Goal: Transaction & Acquisition: Purchase product/service

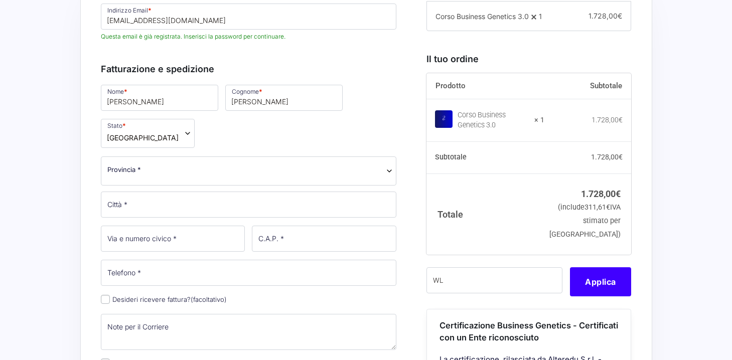
type input "W"
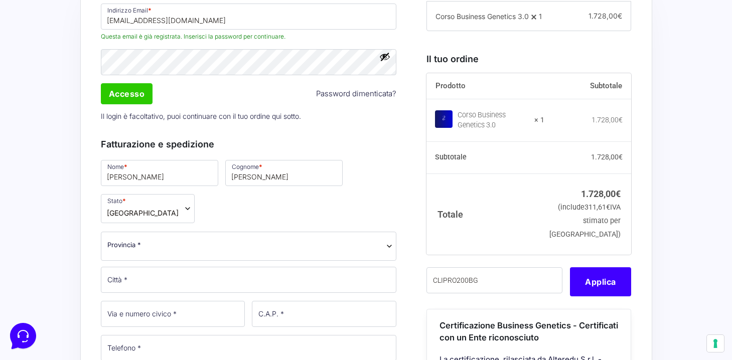
click at [459, 294] on input "CLIPRO200BG" at bounding box center [495, 281] width 136 height 26
click at [586, 297] on button "Applica" at bounding box center [600, 282] width 61 height 29
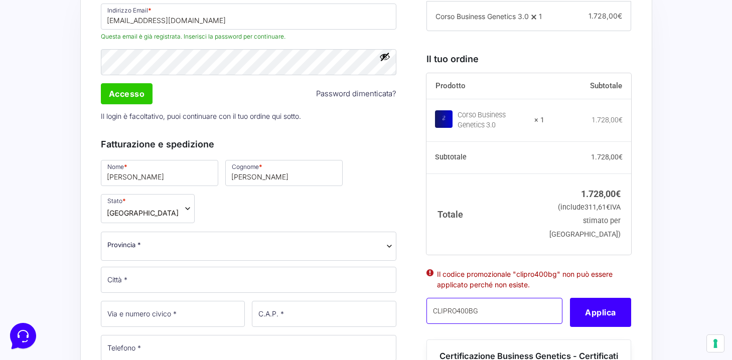
click at [463, 324] on input "CLIPRO400BG" at bounding box center [495, 311] width 136 height 26
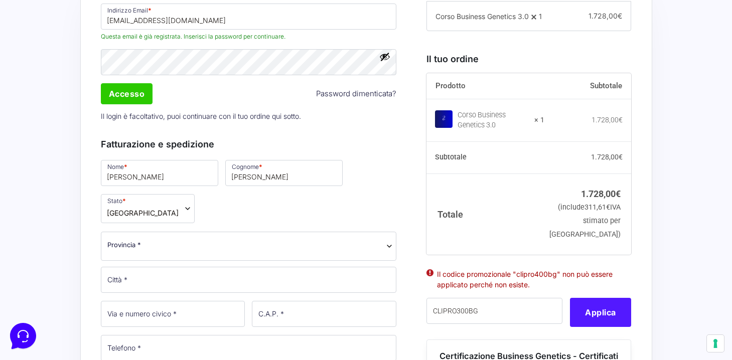
click at [588, 327] on button "Applica" at bounding box center [600, 312] width 61 height 29
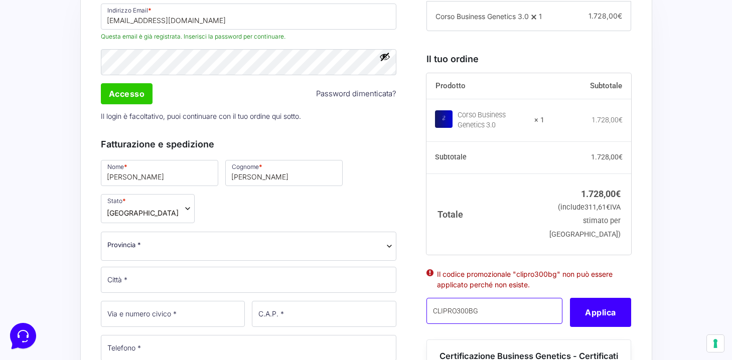
click at [462, 324] on input "CLIPRO300BG" at bounding box center [495, 311] width 136 height 26
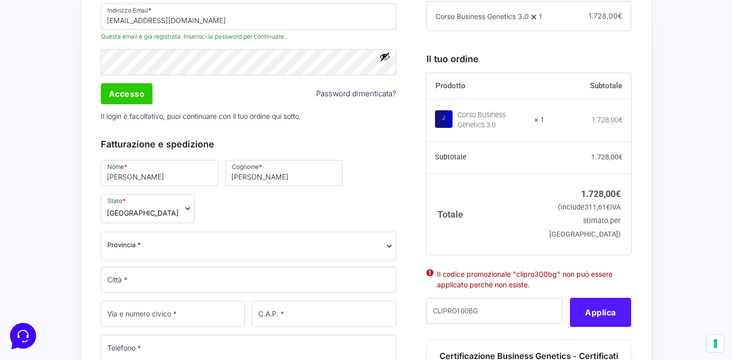
click at [585, 326] on button "Applica" at bounding box center [600, 312] width 61 height 29
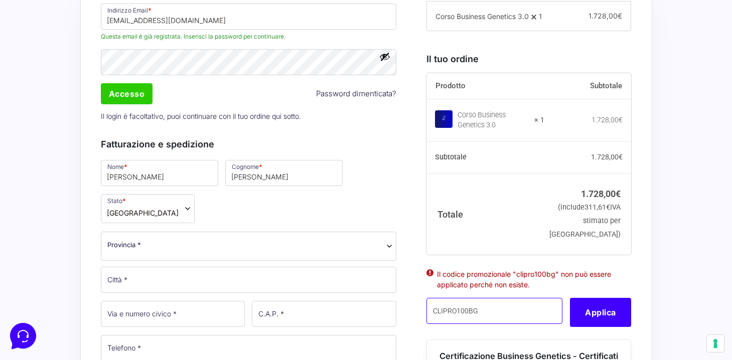
drag, startPoint x: 498, startPoint y: 326, endPoint x: 340, endPoint y: 326, distance: 157.6
type input "WELCOME10"
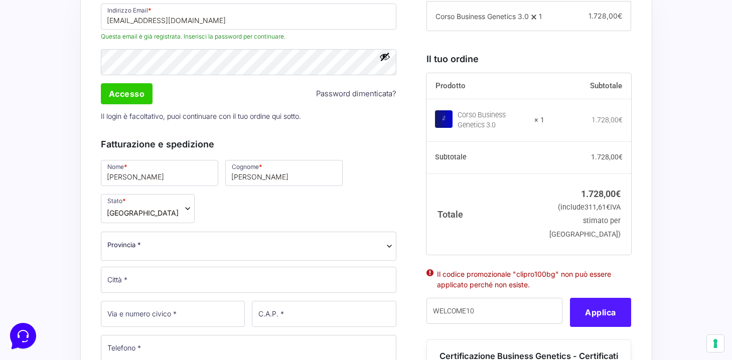
click at [608, 327] on button "Applica" at bounding box center [600, 312] width 61 height 29
type button "Apply"
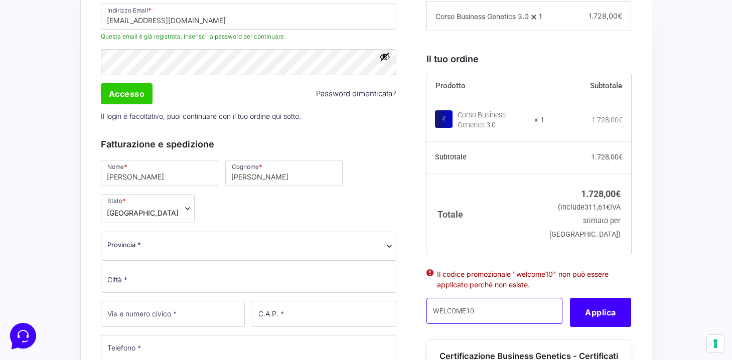
drag, startPoint x: 450, startPoint y: 328, endPoint x: 400, endPoint y: 328, distance: 50.7
paste input "MARKETERSART"
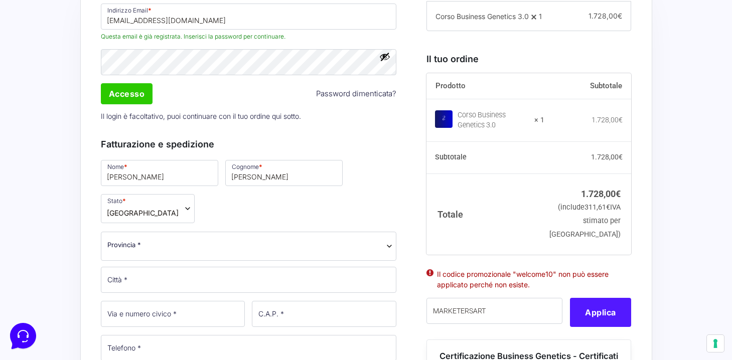
click at [586, 327] on button "Applica" at bounding box center [600, 312] width 61 height 29
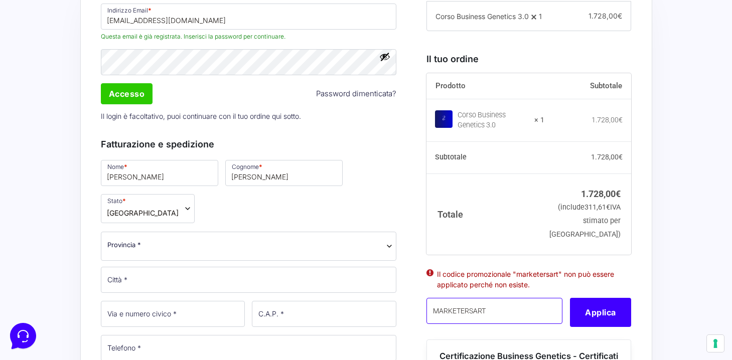
click at [505, 324] on input "MARKETERSART" at bounding box center [495, 311] width 136 height 26
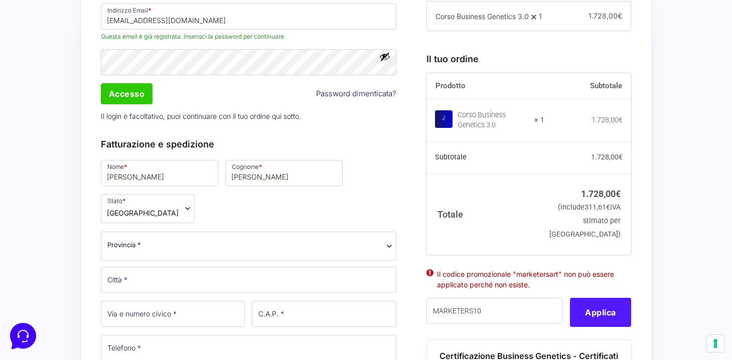
click at [590, 327] on button "Applica" at bounding box center [600, 312] width 61 height 29
click at [534, 327] on div "MARKETERS10" at bounding box center [499, 312] width 144 height 29
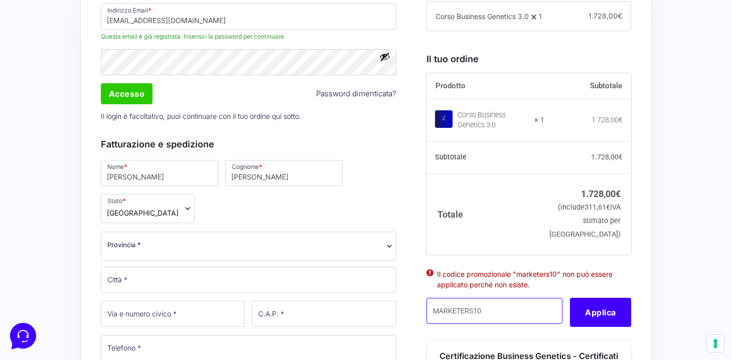
click at [526, 324] on input "MARKETERS10" at bounding box center [495, 311] width 136 height 26
paste input "ART"
type input "MARKETERSART"
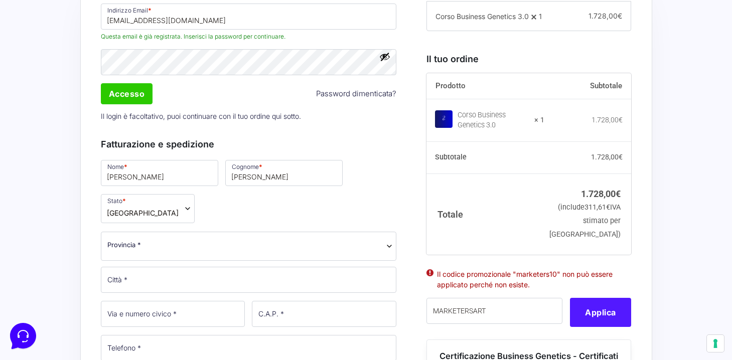
click at [571, 327] on button "Applica" at bounding box center [600, 312] width 61 height 29
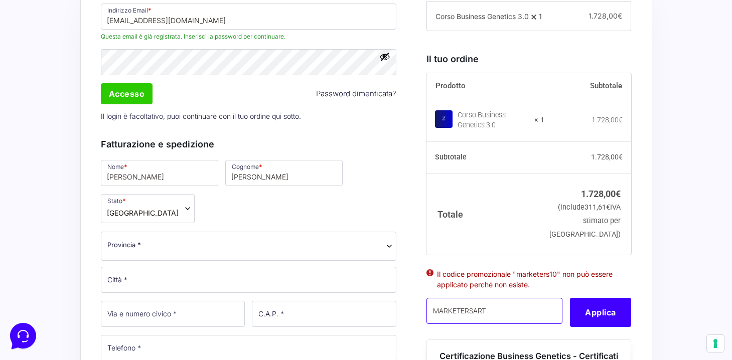
click at [505, 324] on input "MARKETERSART" at bounding box center [495, 311] width 136 height 26
paste input "CLIPRO200BG"
type input "CLIPRO200BG"
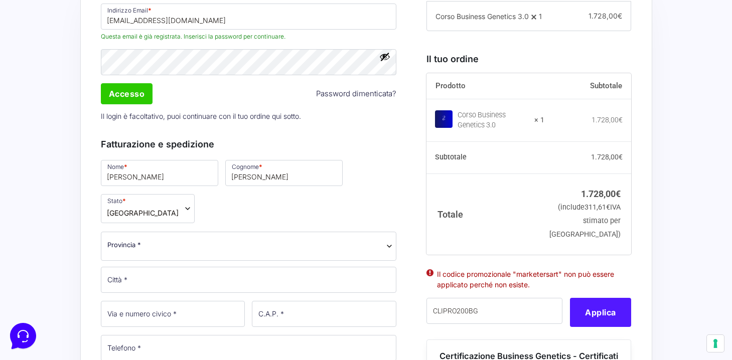
click at [571, 327] on button "Applica" at bounding box center [600, 312] width 61 height 29
click at [572, 327] on button "Applica" at bounding box center [600, 312] width 61 height 29
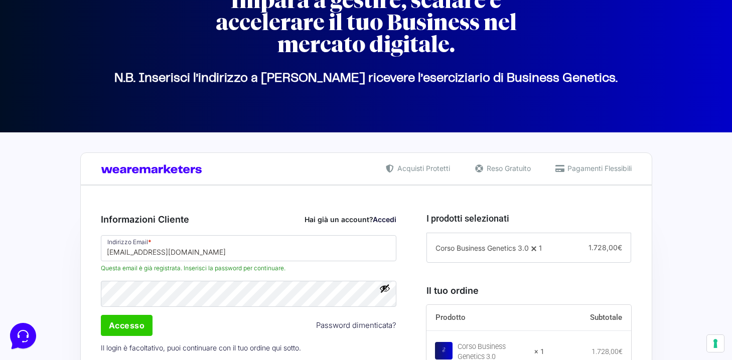
scroll to position [89, 0]
